Goal: Task Accomplishment & Management: Complete application form

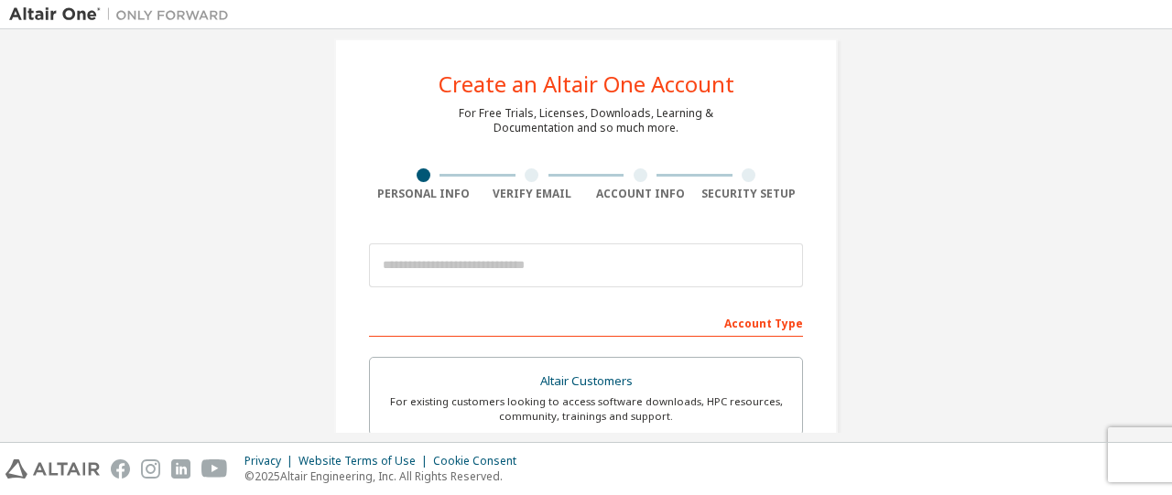
scroll to position [33, 0]
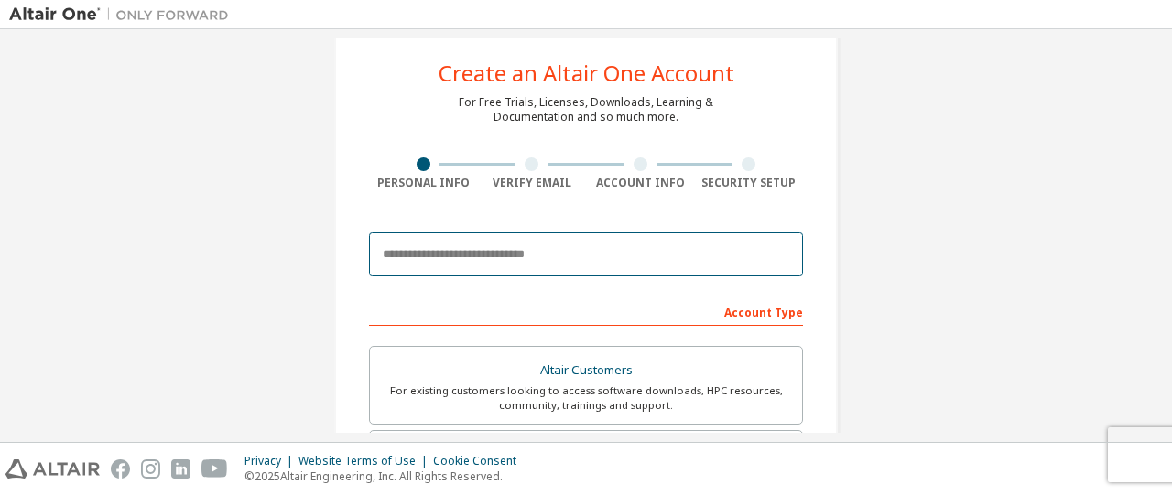
click at [604, 243] on input "email" at bounding box center [586, 254] width 434 height 44
type input "**********"
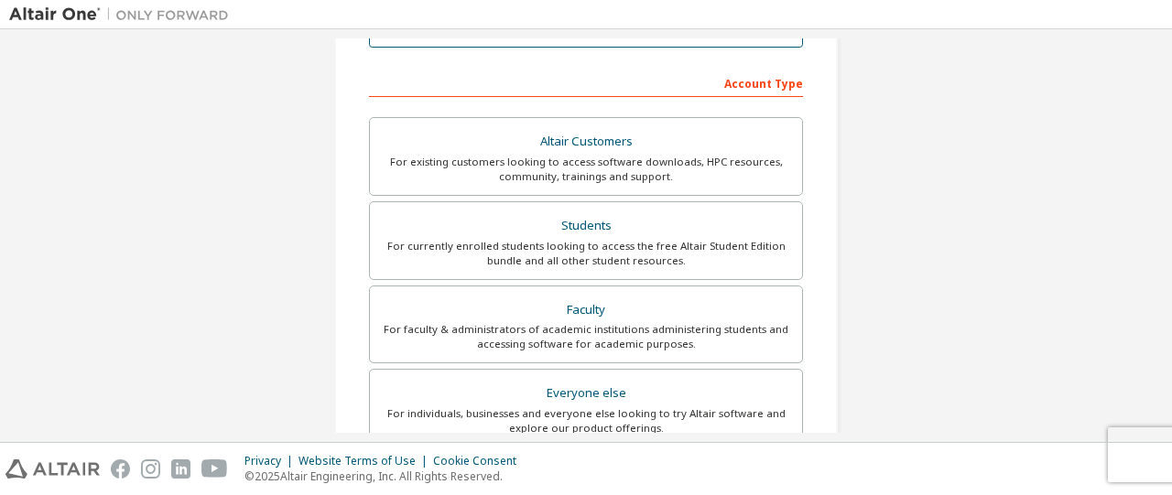
scroll to position [283, 0]
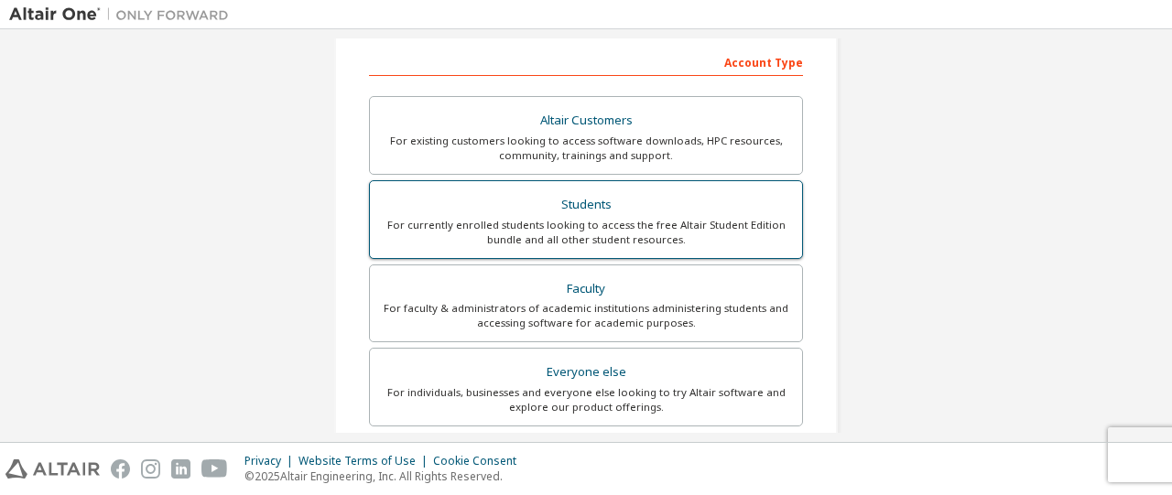
click at [719, 211] on div "Students" at bounding box center [586, 205] width 410 height 26
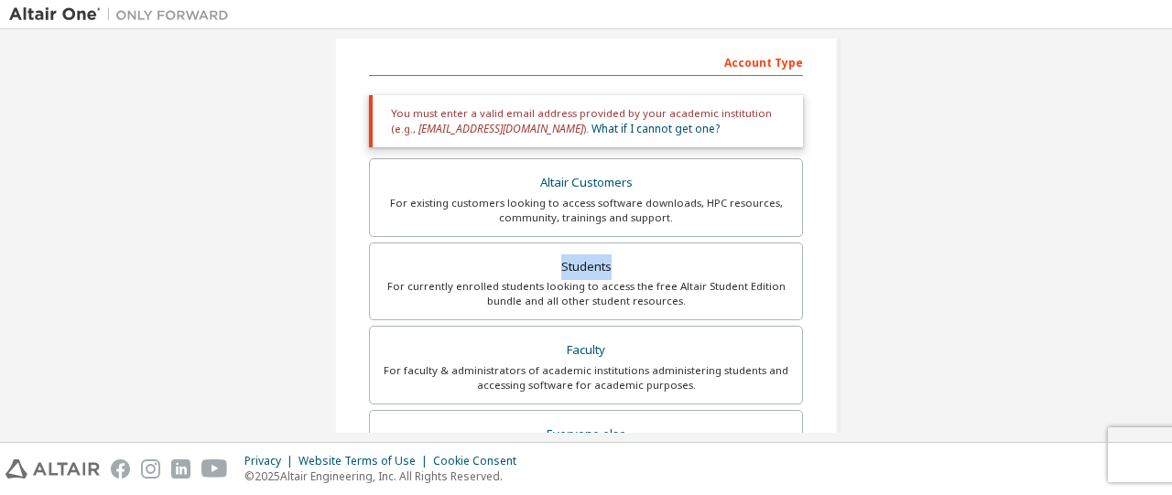
drag, startPoint x: 1162, startPoint y: 228, endPoint x: 1159, endPoint y: 239, distance: 11.6
click at [1159, 239] on div "**********" at bounding box center [586, 235] width 1172 height 413
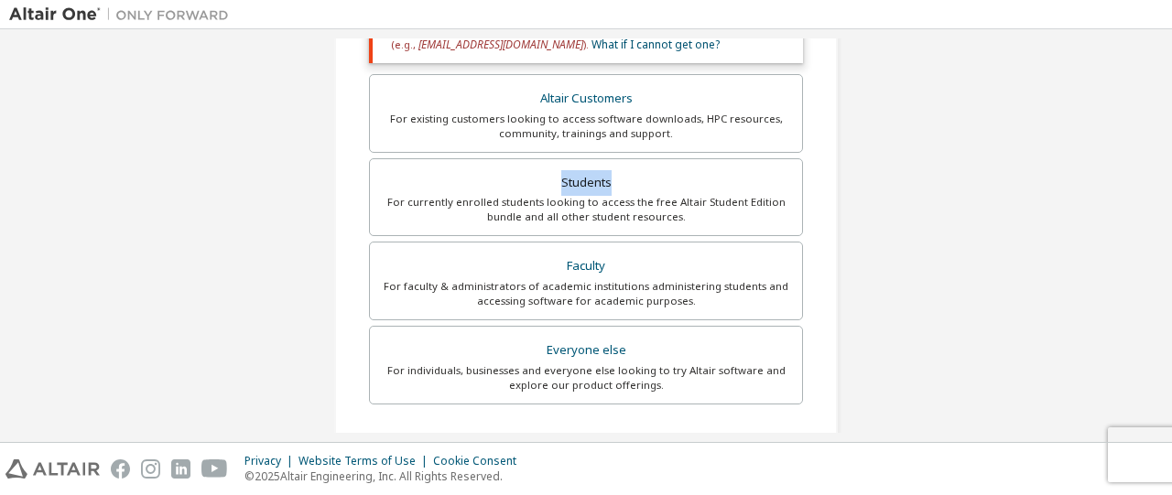
scroll to position [377, 0]
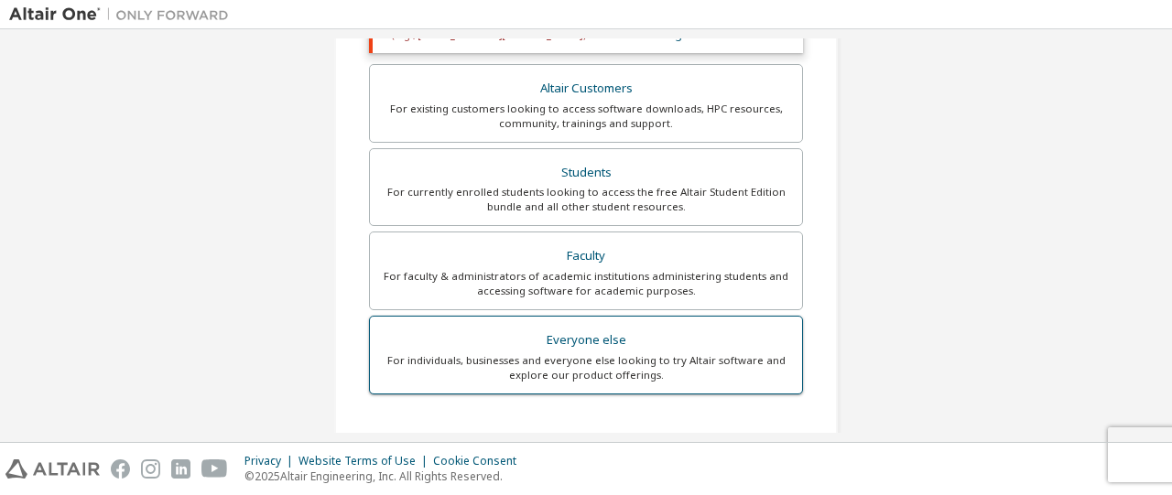
click at [690, 358] on div "For individuals, businesses and everyone else looking to try Altair software an…" at bounding box center [586, 367] width 410 height 29
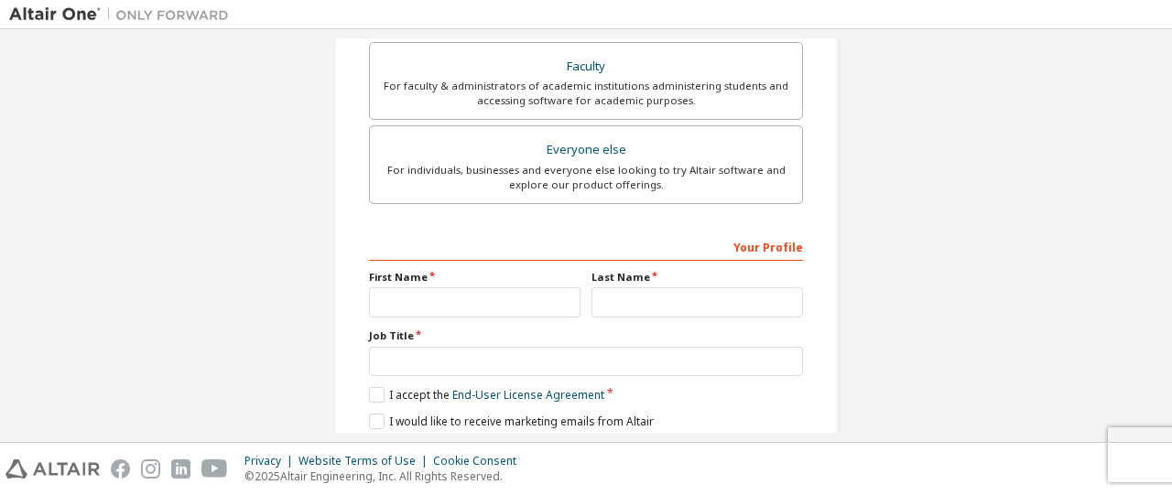
scroll to position [569, 0]
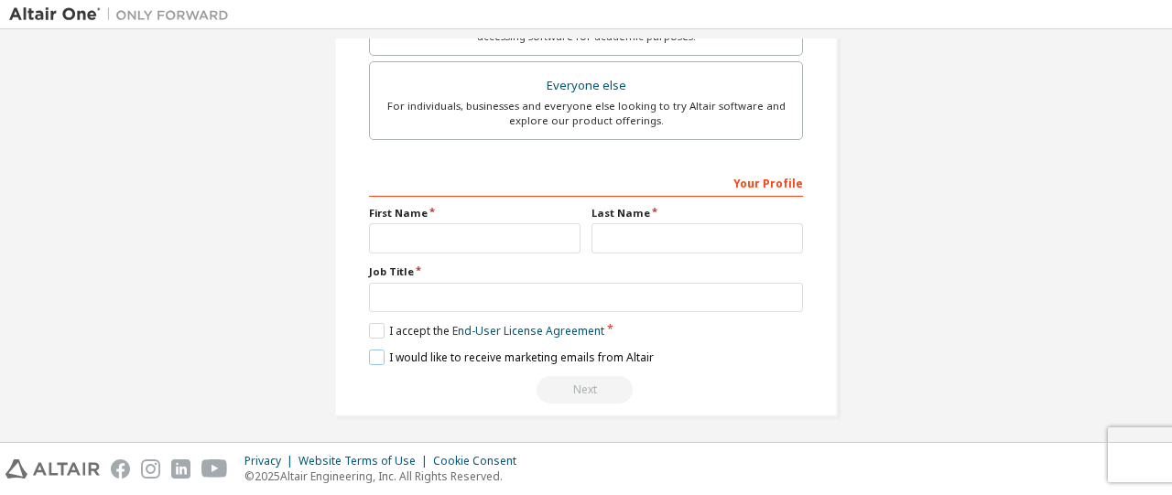
click at [370, 354] on label "I would like to receive marketing emails from Altair" at bounding box center [511, 358] width 285 height 16
click at [373, 327] on label "I accept the End-User License Agreement" at bounding box center [486, 331] width 235 height 16
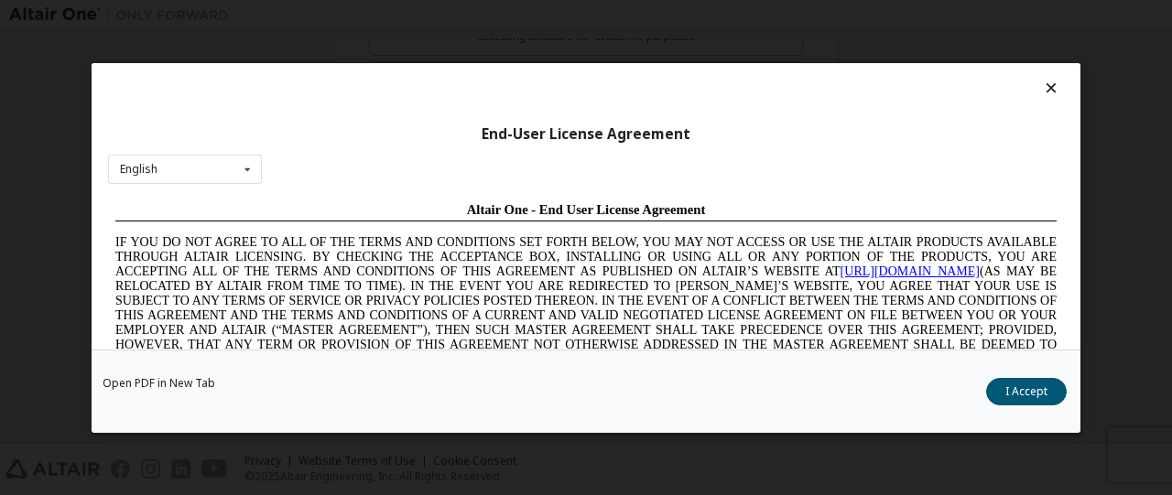
scroll to position [0, 0]
click at [1022, 394] on button "I Accept" at bounding box center [1026, 390] width 81 height 27
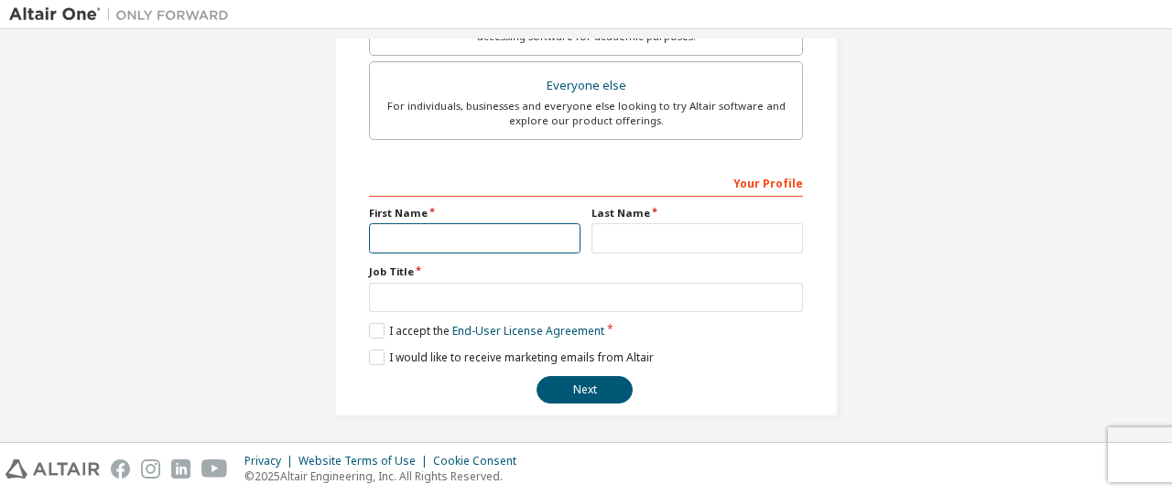
click at [491, 235] on input "text" at bounding box center [474, 238] width 211 height 30
type input "******"
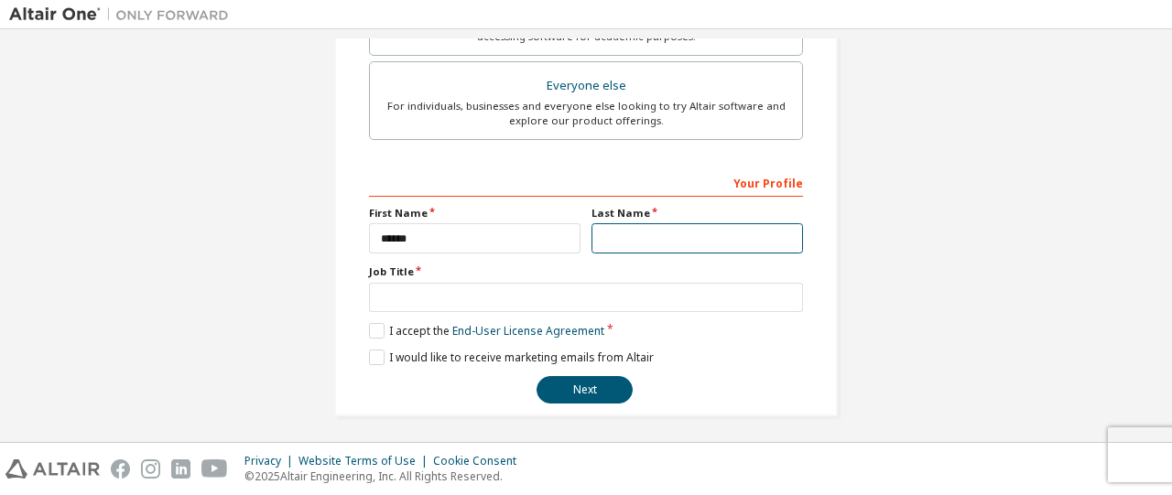
click at [607, 243] on input "text" at bounding box center [696, 238] width 211 height 30
type input "*"
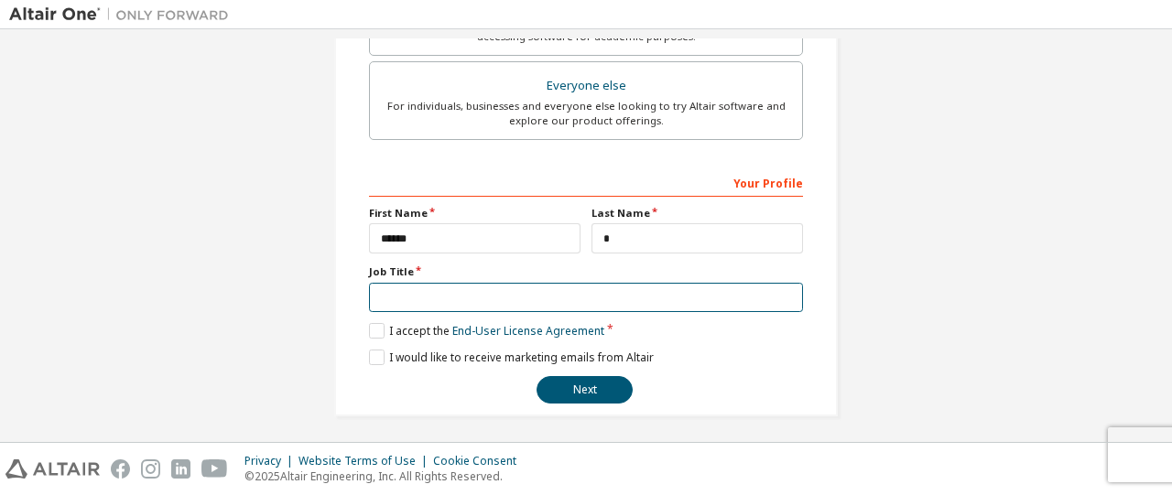
click at [494, 294] on input "text" at bounding box center [586, 298] width 434 height 30
type input "*******"
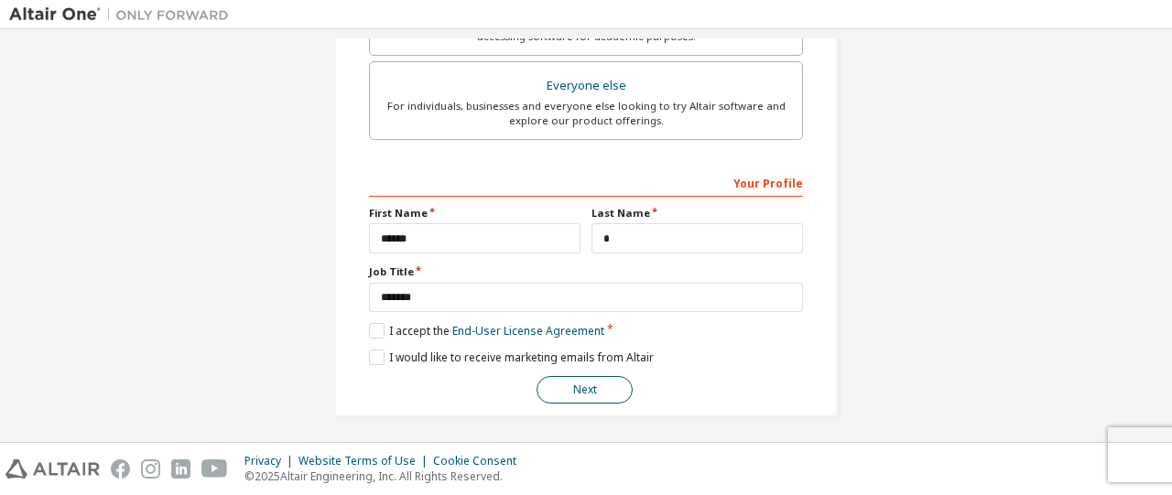
click at [571, 377] on button "Next" at bounding box center [584, 389] width 96 height 27
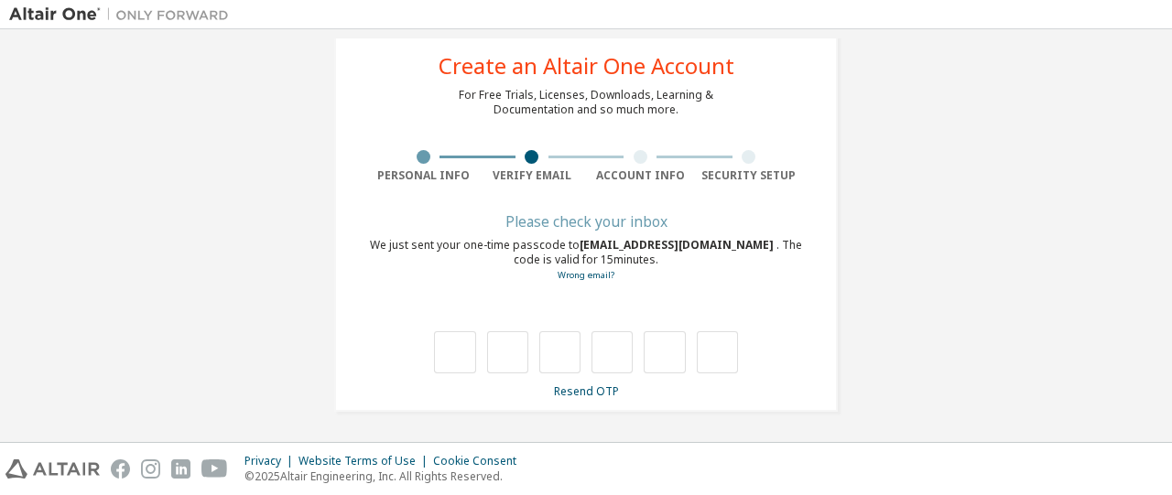
type input "*"
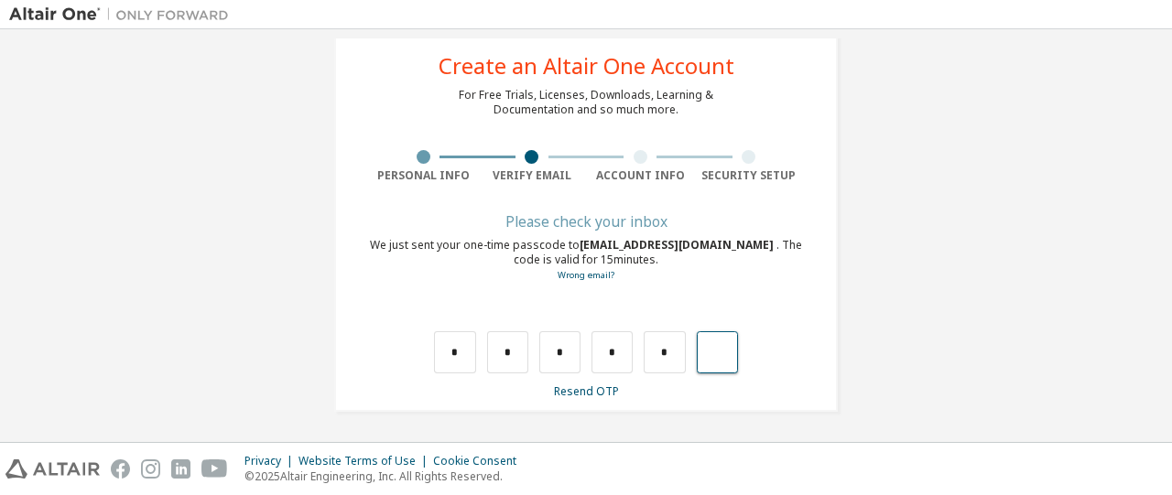
type input "*"
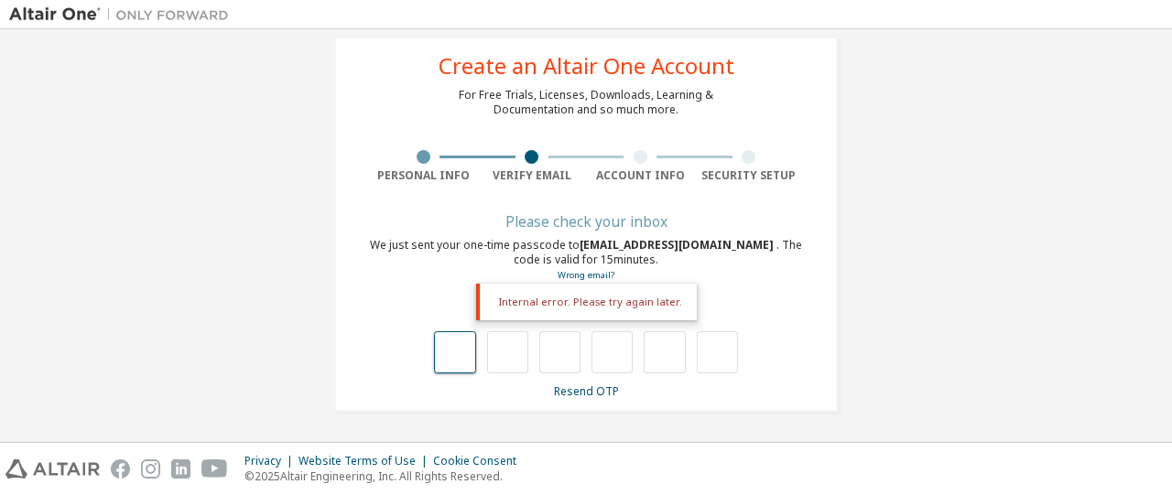
click at [448, 351] on input "text" at bounding box center [454, 352] width 41 height 42
type input "*"
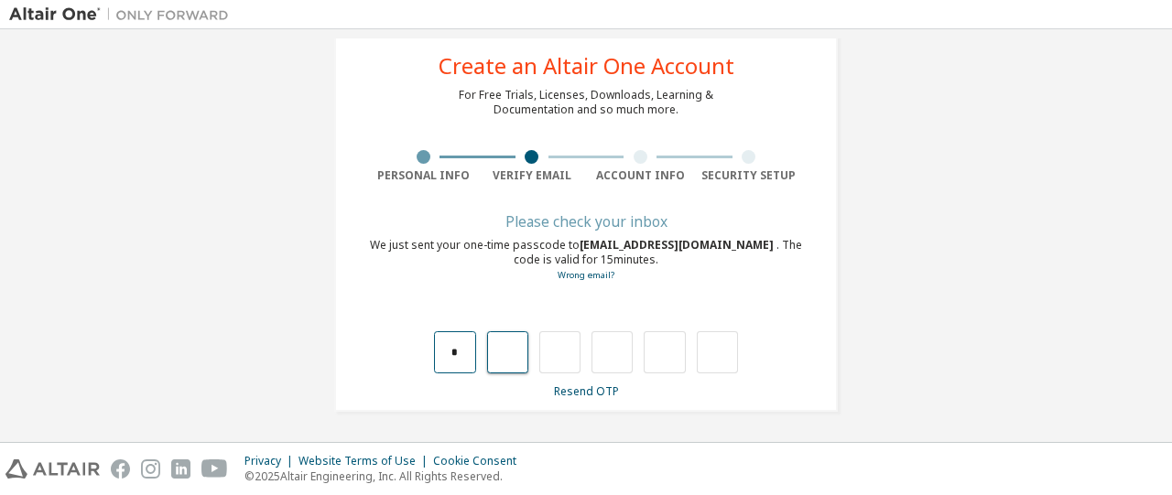
type input "*"
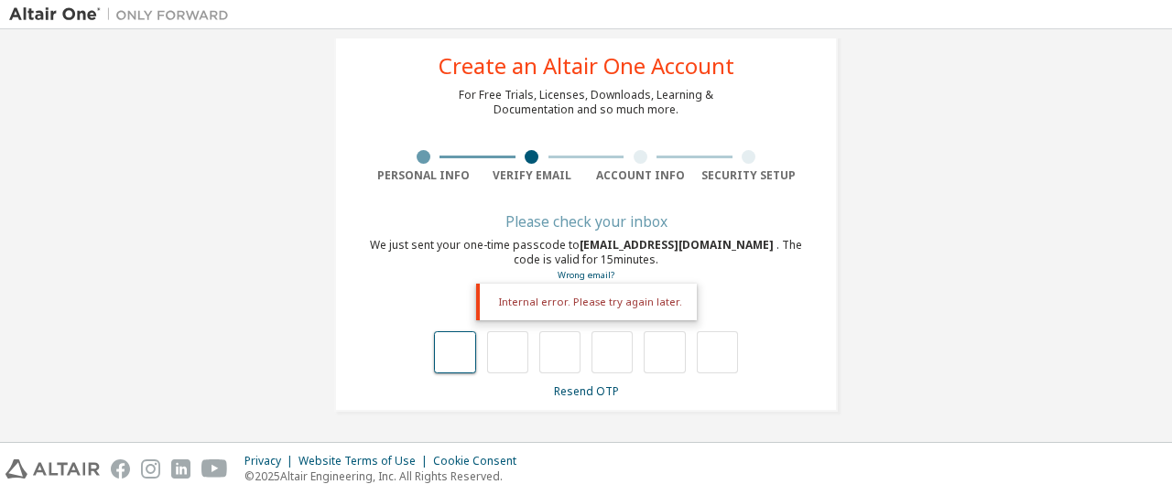
click at [462, 363] on input "text" at bounding box center [454, 352] width 41 height 42
type input "*"
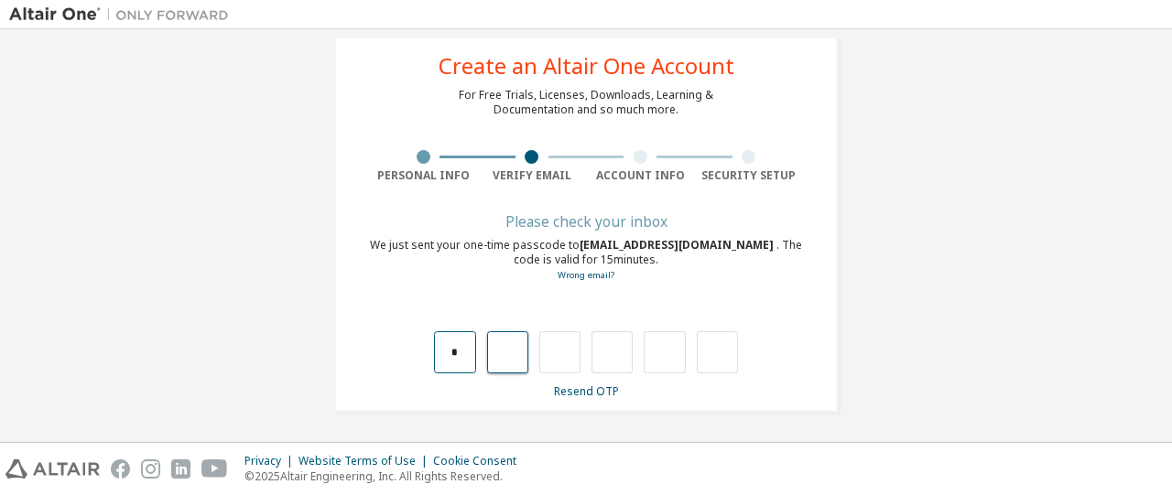
type input "*"
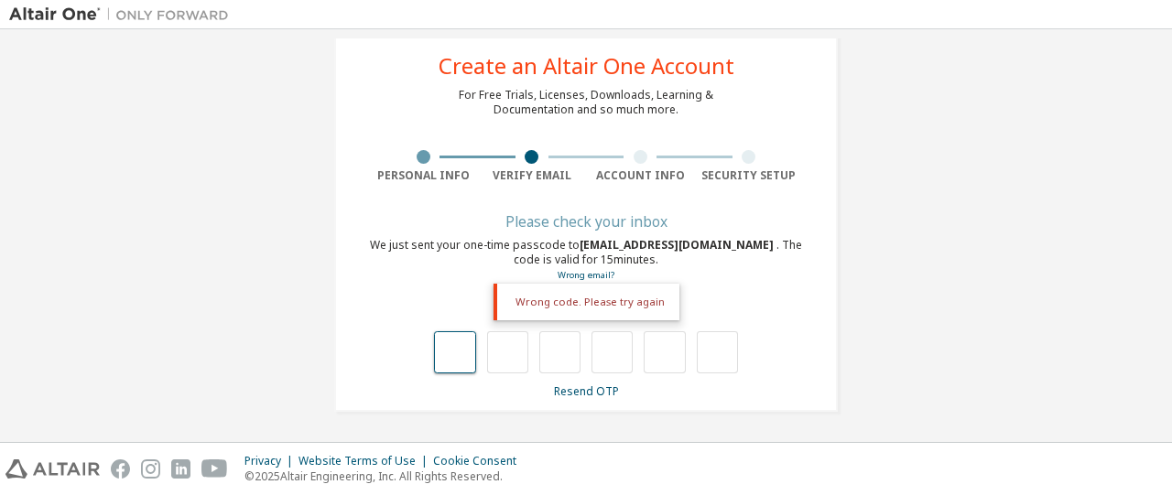
click at [459, 358] on input "text" at bounding box center [454, 352] width 41 height 42
type input "*"
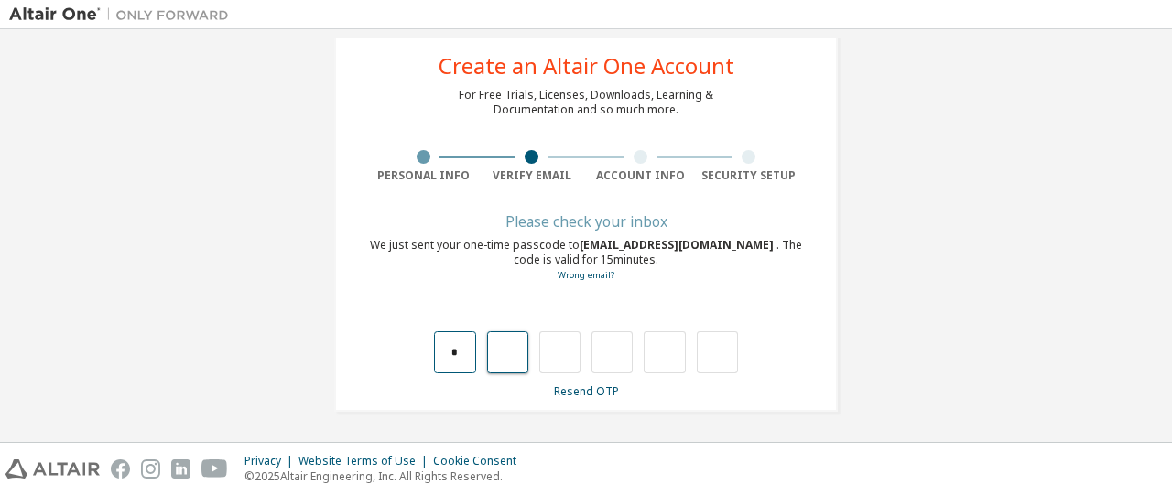
type input "*"
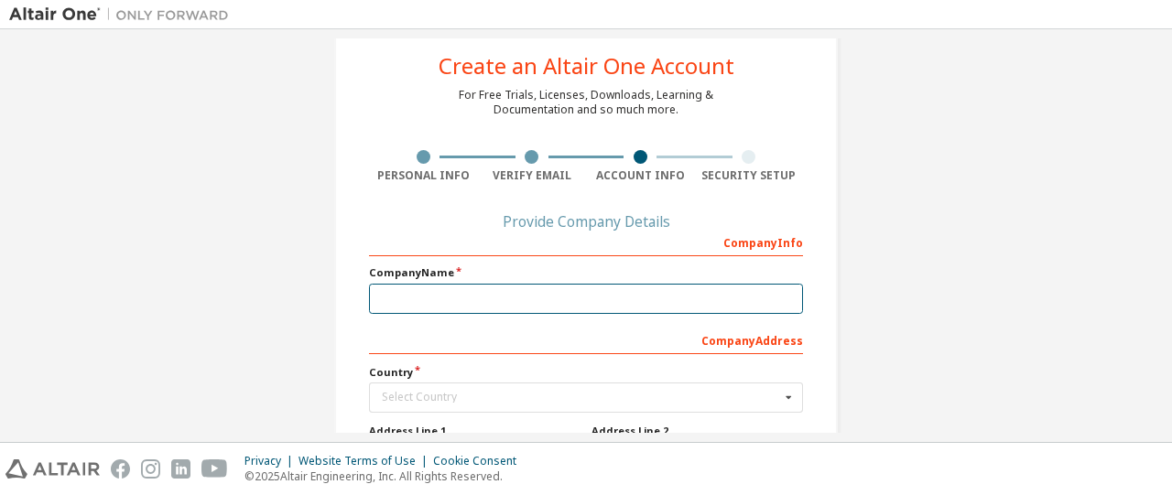
click at [465, 297] on input "text" at bounding box center [586, 299] width 434 height 30
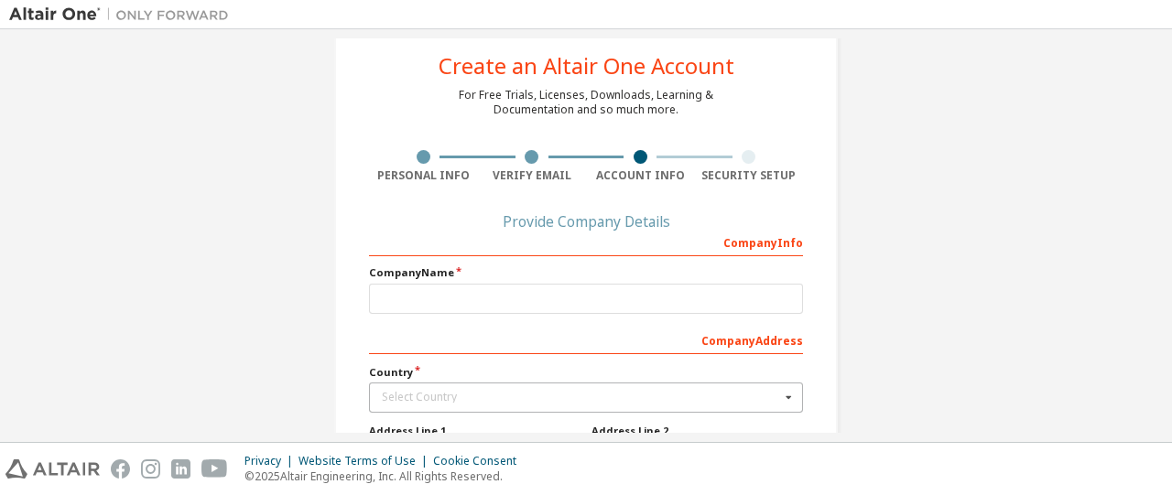
click at [476, 398] on div "Select Country" at bounding box center [581, 397] width 398 height 11
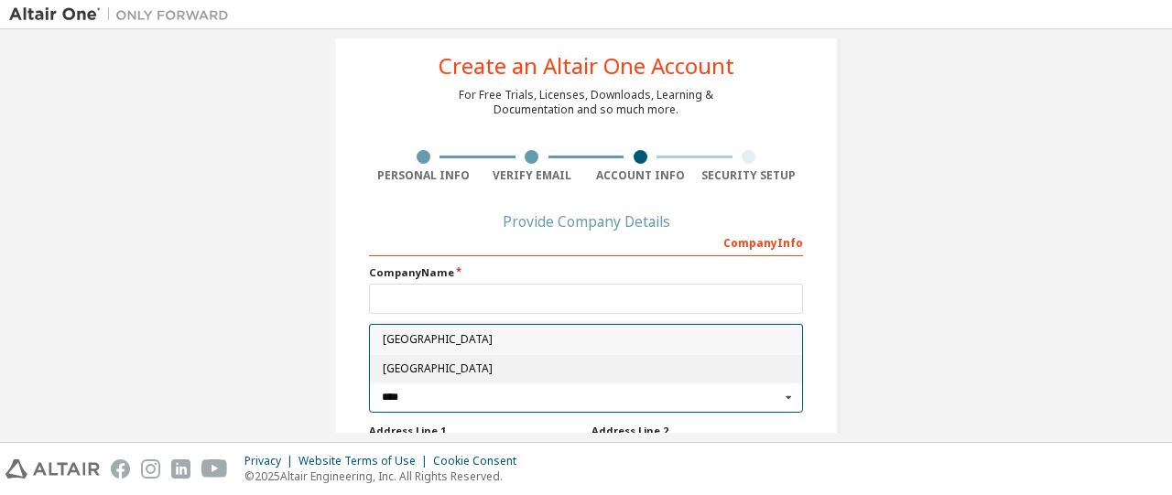
type input "****"
click at [427, 371] on span "[GEOGRAPHIC_DATA]" at bounding box center [586, 369] width 407 height 11
type input "***"
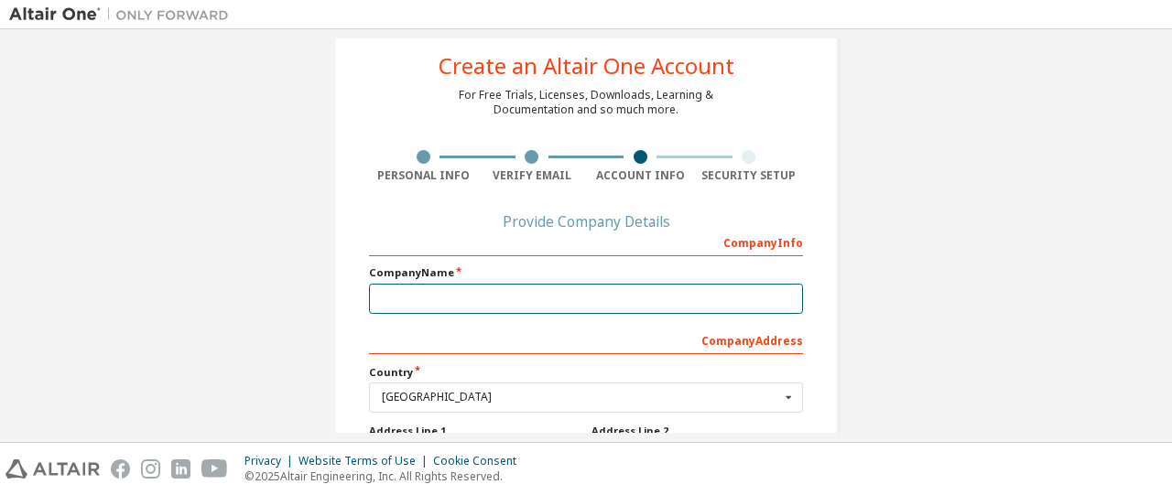
click at [454, 296] on input "text" at bounding box center [586, 299] width 434 height 30
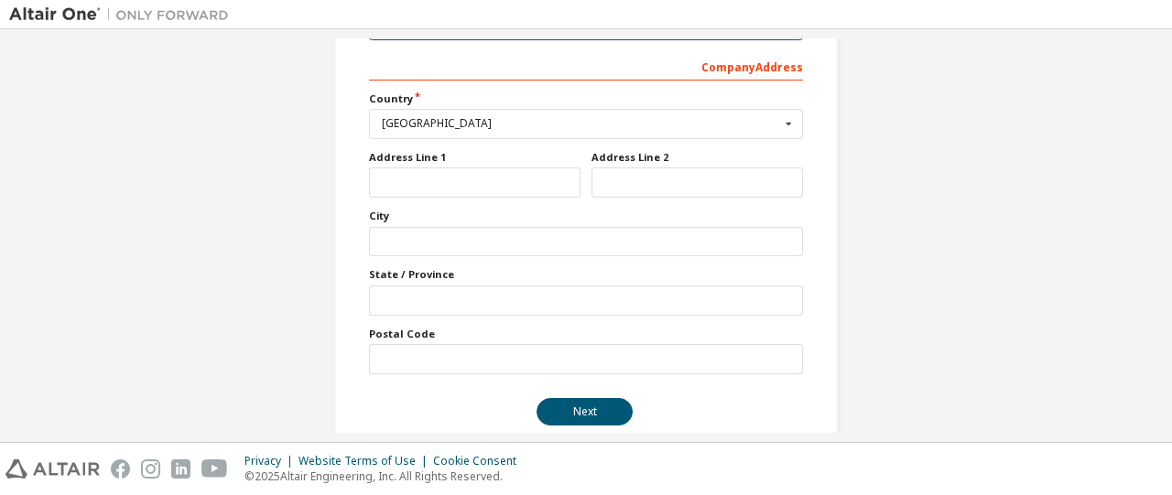
scroll to position [332, 0]
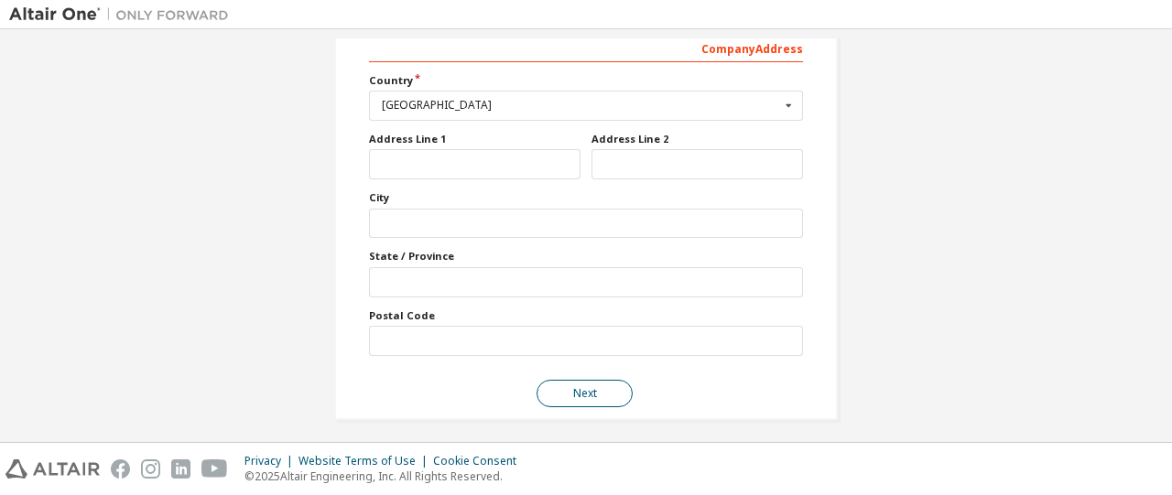
type input "***"
click at [589, 394] on button "Next" at bounding box center [584, 393] width 96 height 27
